Goal: Task Accomplishment & Management: Use online tool/utility

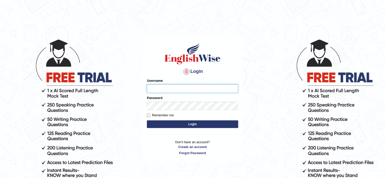
click at [167, 89] on input "Username" at bounding box center [192, 88] width 91 height 9
type input "Babsterro"
click at [147, 120] on button "Login" at bounding box center [192, 124] width 91 height 8
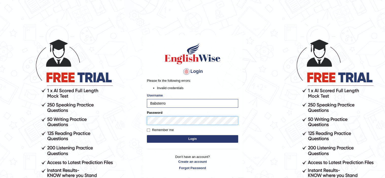
click at [147, 135] on button "Login" at bounding box center [192, 139] width 91 height 8
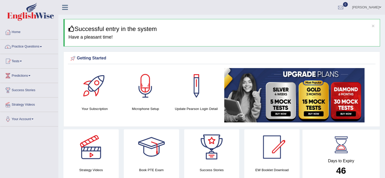
click at [33, 46] on link "Practice Questions" at bounding box center [29, 46] width 58 height 13
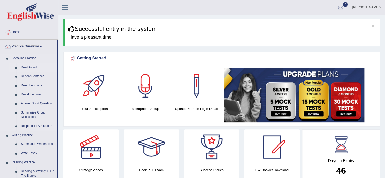
click at [22, 67] on link "Read Aloud" at bounding box center [37, 67] width 38 height 9
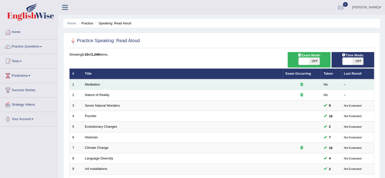
click at [302, 84] on icon at bounding box center [301, 84] width 3 height 3
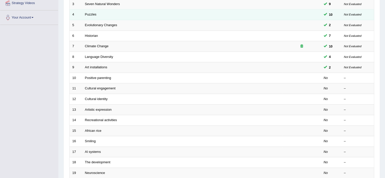
scroll to position [81, 0]
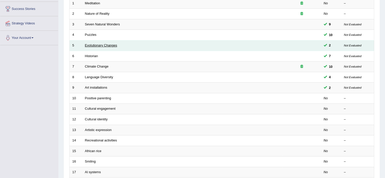
click at [110, 45] on link "Evolutionary Changes" at bounding box center [101, 45] width 32 height 4
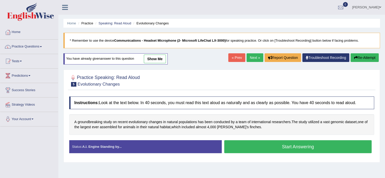
click at [285, 146] on button "Start Answering" at bounding box center [297, 146] width 147 height 13
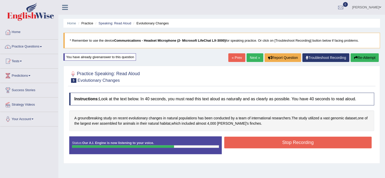
click at [288, 141] on button "Stop Recording" at bounding box center [297, 142] width 147 height 12
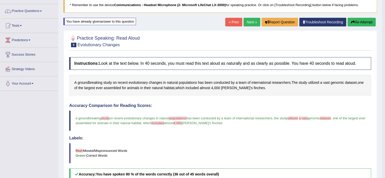
scroll to position [20, 0]
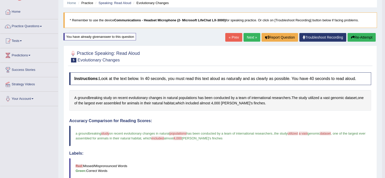
click at [352, 37] on icon "button" at bounding box center [352, 37] width 4 height 4
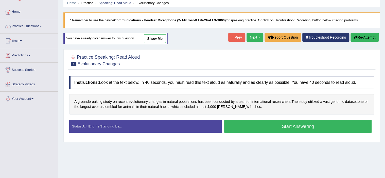
click at [239, 125] on button "Start Answering" at bounding box center [297, 126] width 147 height 13
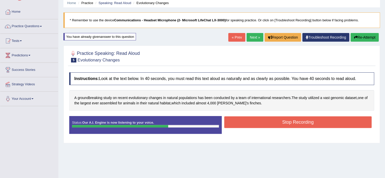
click at [267, 119] on button "Stop Recording" at bounding box center [297, 122] width 147 height 12
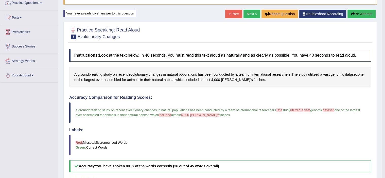
scroll to position [41, 0]
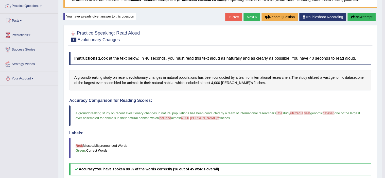
click at [356, 17] on button "Re-Attempt" at bounding box center [361, 17] width 28 height 9
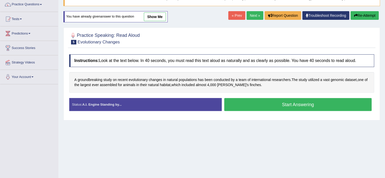
click at [274, 102] on button "Start Answering" at bounding box center [297, 104] width 147 height 13
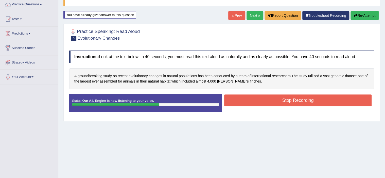
click at [277, 102] on button "Stop Recording" at bounding box center [297, 100] width 147 height 12
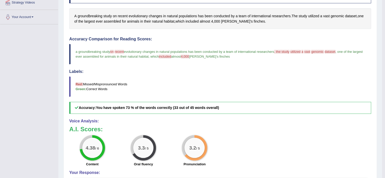
scroll to position [42, 0]
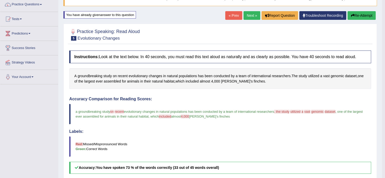
click at [357, 16] on button "Re-Attempt" at bounding box center [361, 15] width 28 height 9
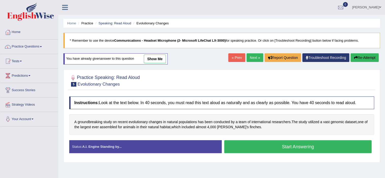
click at [236, 56] on link "« Prev" at bounding box center [236, 57] width 17 height 9
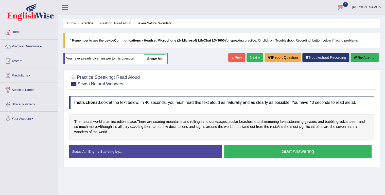
click at [41, 46] on span at bounding box center [41, 46] width 2 height 1
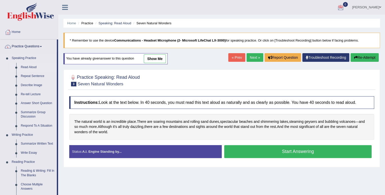
click at [26, 67] on link "Read Aloud" at bounding box center [37, 67] width 38 height 9
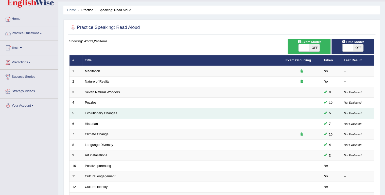
scroll to position [20, 0]
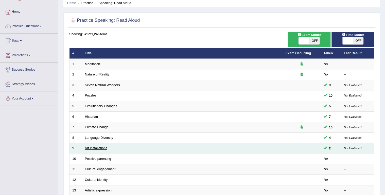
click at [85, 148] on link "Art installations" at bounding box center [96, 148] width 22 height 4
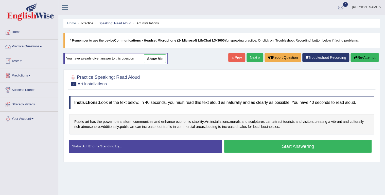
click at [41, 46] on span at bounding box center [41, 46] width 2 height 1
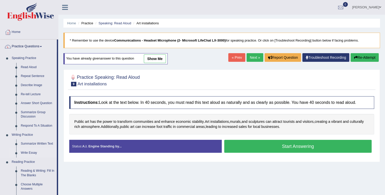
click at [28, 153] on link "Write Essay" at bounding box center [37, 152] width 38 height 9
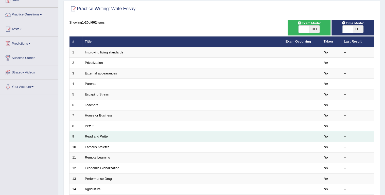
scroll to position [20, 0]
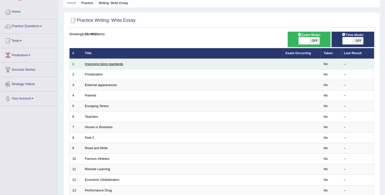
click at [120, 64] on link "Improving living standards" at bounding box center [104, 64] width 38 height 4
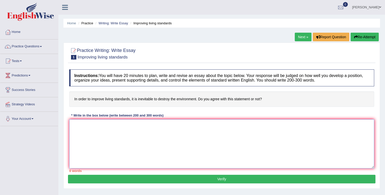
click at [76, 125] on textarea at bounding box center [221, 143] width 305 height 49
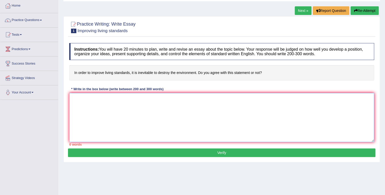
scroll to position [10, 0]
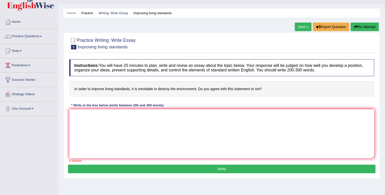
click at [148, 170] on button "Verify" at bounding box center [221, 169] width 307 height 9
click at [74, 113] on textarea at bounding box center [221, 133] width 305 height 49
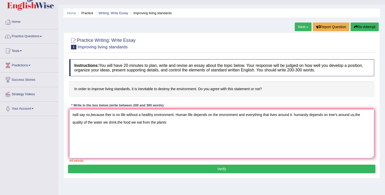
drag, startPoint x: 367, startPoint y: 119, endPoint x: 300, endPoint y: 117, distance: 67.1
drag, startPoint x: 300, startPoint y: 117, endPoint x: 73, endPoint y: 112, distance: 226.8
click at [73, 112] on textarea "Iwill say no,because ther is no life without a healthy environment. Human life …" at bounding box center [221, 133] width 305 height 49
click at [158, 123] on textarea "I will say no,because ther is no life without a healthy environment. Human life…" at bounding box center [221, 133] width 305 height 49
click at [97, 122] on textarea "I will say no,because ther is no life without a healthy environment. Human life…" at bounding box center [221, 133] width 305 height 49
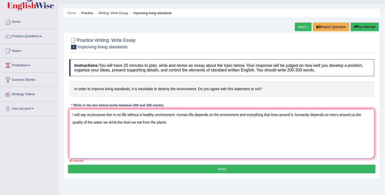
click at [91, 122] on textarea "I will say no,because ther is no life without a healthy environment. Human life…" at bounding box center [221, 133] width 305 height 49
click at [166, 122] on textarea "I will say no,because ther is no life without a healthy environment. Human life…" at bounding box center [221, 133] width 305 height 49
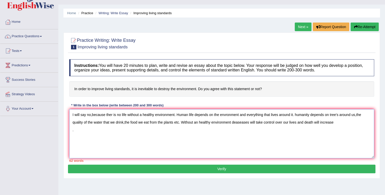
drag, startPoint x: 197, startPoint y: 140, endPoint x: 203, endPoint y: 140, distance: 6.6
drag, startPoint x: 203, startPoint y: 140, endPoint x: 122, endPoint y: 139, distance: 80.8
click at [122, 139] on textarea "I will say no,because ther is no life without a healthy environment. Human life…" at bounding box center [221, 133] width 305 height 49
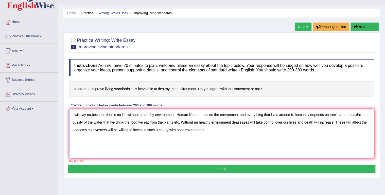
click at [164, 129] on textarea "I will say no,because ther is no life without a healthy environment. Human life…" at bounding box center [221, 133] width 305 height 49
click at [209, 129] on textarea "I will say no,because ther is no life without a healthy environment. Human life…" at bounding box center [221, 133] width 305 height 49
click at [90, 115] on textarea "I will say no,because ther is no life without a healthy environment. Human life…" at bounding box center [221, 133] width 305 height 49
click at [257, 130] on textarea "No i do not agreed with such statement,because ther is no life without a health…" at bounding box center [221, 133] width 305 height 49
click at [155, 114] on textarea "No i do not agreed with such statement,because ther is no life without a health…" at bounding box center [221, 133] width 305 height 49
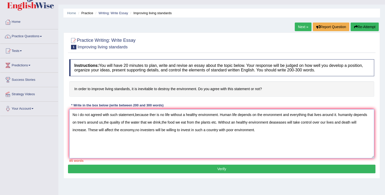
click at [215, 122] on textarea "No i do not agreed with such statement,because ther is no life without a health…" at bounding box center [221, 133] width 305 height 49
click at [214, 121] on textarea "No i do not agreed with such statement,because ther is no life without a health…" at bounding box center [221, 133] width 305 height 49
click at [210, 122] on textarea "No i do not agreed with such statement,because ther is no life without a health…" at bounding box center [221, 133] width 305 height 49
click at [174, 122] on textarea "No i do not agreed with such statement,because ther is no life without a health…" at bounding box center [221, 133] width 305 height 49
click at [263, 131] on textarea "No i do not agreed with such statement,because ther is no life without a health…" at bounding box center [221, 133] width 305 height 49
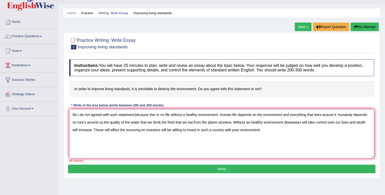
click at [290, 122] on textarea "No i do not agreed with such statement,because ther is no life without a health…" at bounding box center [221, 133] width 305 height 49
click at [368, 122] on textarea "No i do not agreed with such statement,because ther is no life without a health…" at bounding box center [221, 133] width 305 height 49
click at [361, 122] on textarea "No i do not agreed with such statement,because ther is no life without a health…" at bounding box center [221, 133] width 305 height 49
click at [92, 130] on textarea "No i do not agreed with such statement,because ther is no life without a health…" at bounding box center [221, 133] width 305 height 49
click at [91, 129] on textarea "No i do not agreed with such statement,because ther is no life without a health…" at bounding box center [221, 133] width 305 height 49
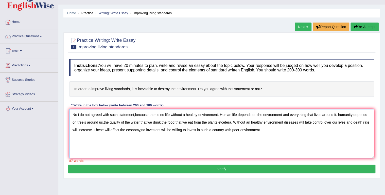
click at [91, 129] on textarea "No i do not agreed with such statement,because ther is no life without a health…" at bounding box center [221, 133] width 305 height 49
click at [92, 129] on textarea "No i do not agreed with such statement,because ther is no life without a health…" at bounding box center [221, 133] width 305 height 49
click at [177, 129] on textarea "No i do not agreed with such statement,because ther is no life without a health…" at bounding box center [221, 133] width 305 height 49
click at [300, 130] on textarea "No i do not agreed with such statement,because ther is no life without a health…" at bounding box center [221, 133] width 305 height 49
click at [345, 122] on textarea "No i do not agreed with such statement,because ther is no life without a health…" at bounding box center [221, 133] width 305 height 49
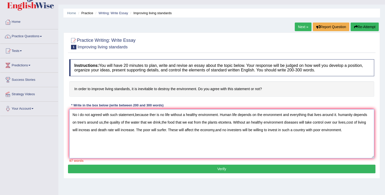
type textarea "No i do not agreed with such statement,because ther is no life without a health…"
click at [205, 170] on button "Verify" at bounding box center [221, 169] width 307 height 9
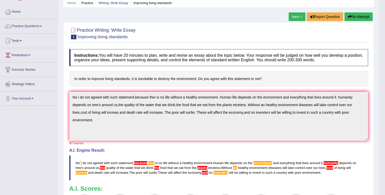
scroll to position [20, 0]
click at [357, 18] on button "Re-Attempt" at bounding box center [358, 17] width 28 height 9
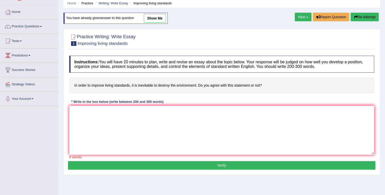
scroll to position [20, 0]
click at [73, 111] on textarea at bounding box center [221, 130] width 305 height 49
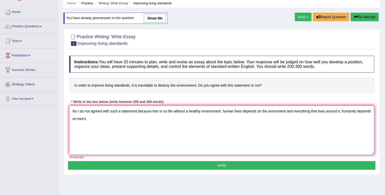
click at [76, 118] on textarea "No i do not agreed with such a statement,because ther is no life without a heal…" at bounding box center [221, 130] width 305 height 49
click at [93, 118] on textarea "No i do not agreed with such a statement,because ther is no life without a heal…" at bounding box center [221, 130] width 305 height 49
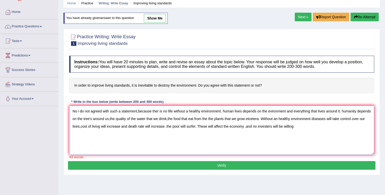
click at [278, 125] on textarea "No i do not agreed with such a statement,because ther is no life without a heal…" at bounding box center [221, 130] width 305 height 49
click at [298, 126] on textarea "No i do not agreed with such a statement,because ther is no life without a heal…" at bounding box center [221, 130] width 305 height 49
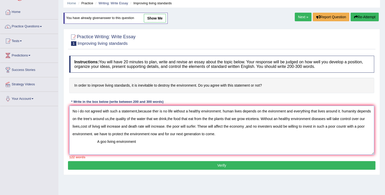
click at [103, 142] on textarea "No i do not agreed with such a statement,because ther is no life without a heal…" at bounding box center [221, 130] width 305 height 49
click at [139, 140] on textarea "No i do not agreed with such a statement,because ther is no life without a heal…" at bounding box center [221, 130] width 305 height 49
click at [270, 141] on textarea "No i do not agreed with such a statement,because ther is no life without a heal…" at bounding box center [221, 130] width 305 height 49
click at [298, 141] on textarea "No i do not agreed with such a statement,because ther is no life without a heal…" at bounding box center [221, 130] width 305 height 49
type textarea "No i do not agreed with such a statement,because ther is no life without a heal…"
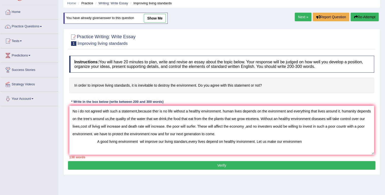
click at [247, 16] on div "Home Practice Writing: Write Essay Improving living standards You have already …" at bounding box center [221, 106] width 326 height 253
click at [240, 23] on div "Home Practice Writing: Write Essay Improving living standards You have already …" at bounding box center [221, 106] width 326 height 253
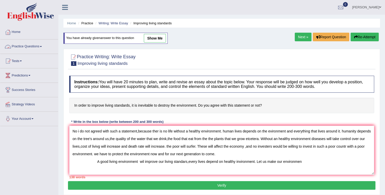
click at [41, 46] on span at bounding box center [41, 46] width 2 height 1
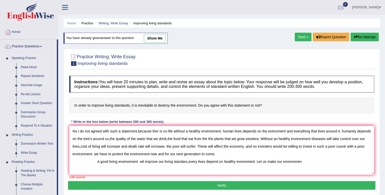
click at [30, 85] on link "Describe Image" at bounding box center [37, 85] width 38 height 9
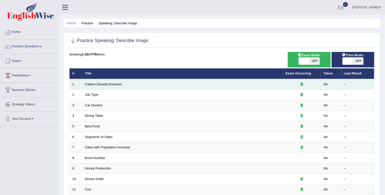
click at [139, 86] on td "Carbon Dioxide Emission" at bounding box center [182, 84] width 200 height 11
click at [300, 85] on icon at bounding box center [301, 84] width 3 height 3
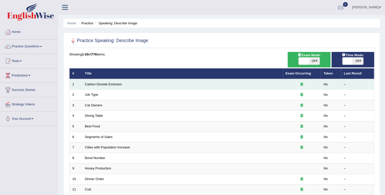
click at [300, 85] on icon at bounding box center [301, 84] width 3 height 3
click at [89, 84] on link "Carbon Dioxide Emission" at bounding box center [103, 84] width 37 height 4
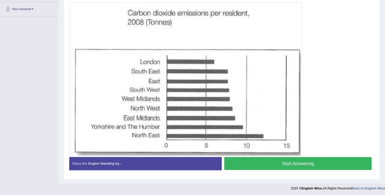
scroll to position [110, 0]
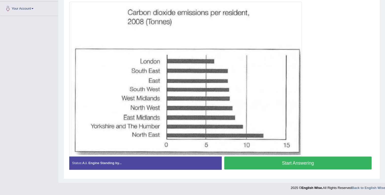
click at [289, 162] on button "Start Answering" at bounding box center [297, 163] width 147 height 13
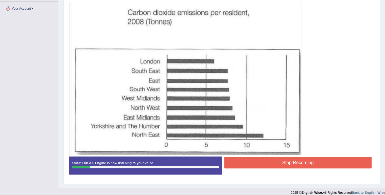
click at [312, 164] on button "Stop Recording" at bounding box center [297, 163] width 147 height 12
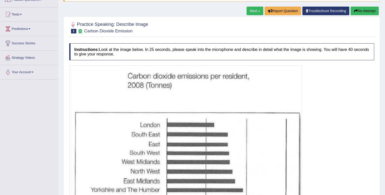
scroll to position [44, 0]
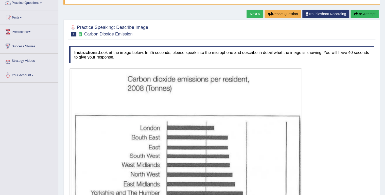
click at [358, 15] on button "Re-Attempt" at bounding box center [364, 14] width 28 height 9
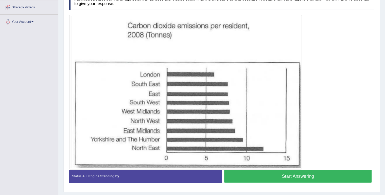
scroll to position [90, 0]
